Goal: Check status: Check status

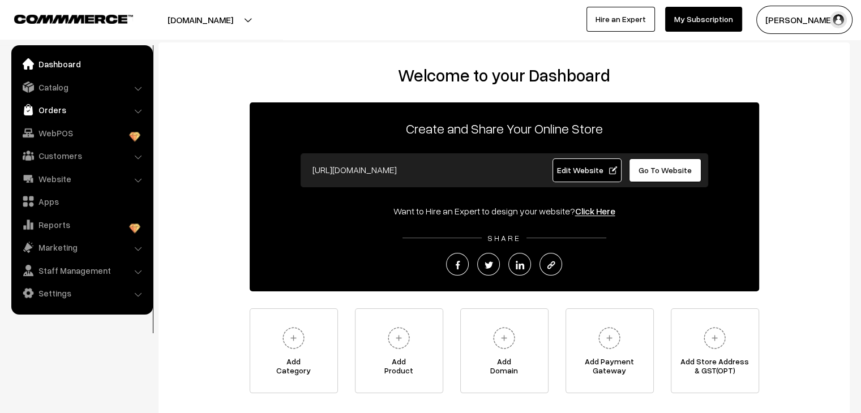
click at [66, 105] on link "Orders" at bounding box center [81, 110] width 135 height 20
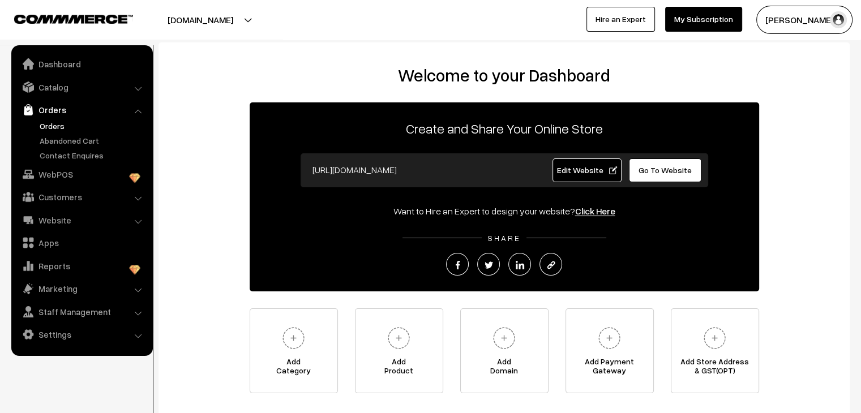
click at [41, 125] on link "Orders" at bounding box center [93, 126] width 112 height 12
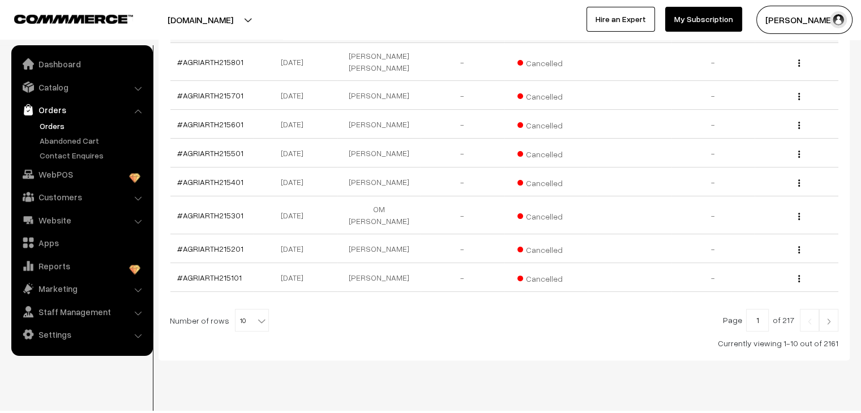
scroll to position [283, 0]
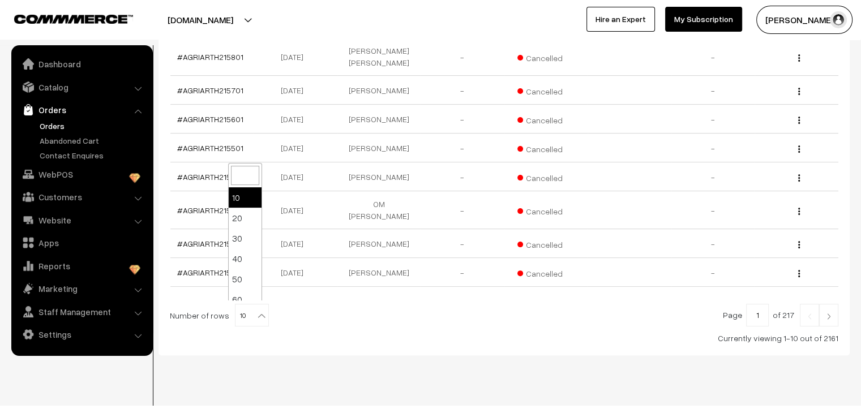
click at [256, 310] on b at bounding box center [261, 315] width 11 height 11
select select "60"
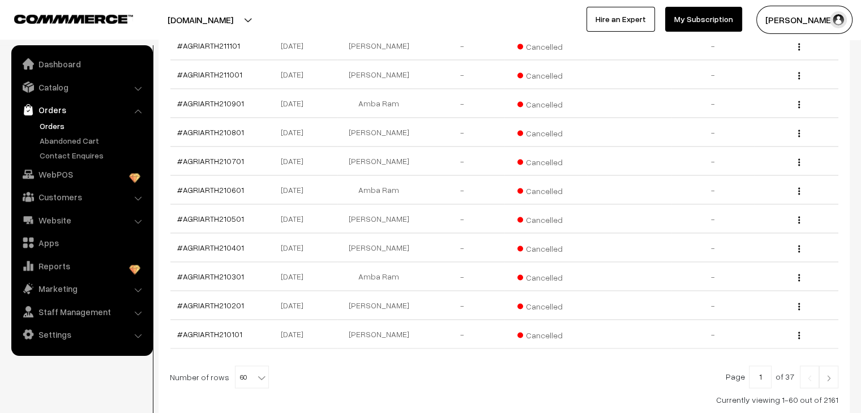
scroll to position [1768, 0]
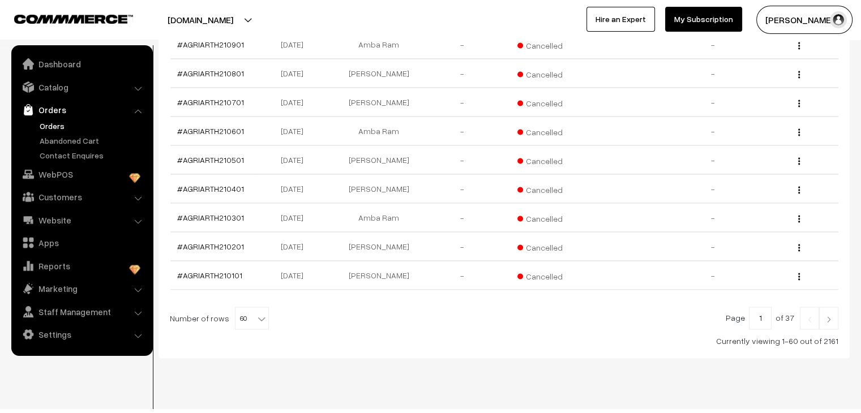
click at [256, 313] on b at bounding box center [261, 318] width 11 height 11
select select "100"
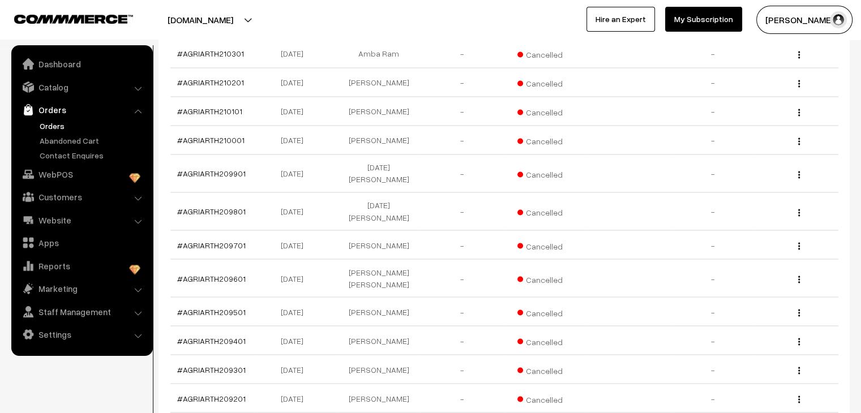
scroll to position [2037, 0]
